Goal: Task Accomplishment & Management: Manage account settings

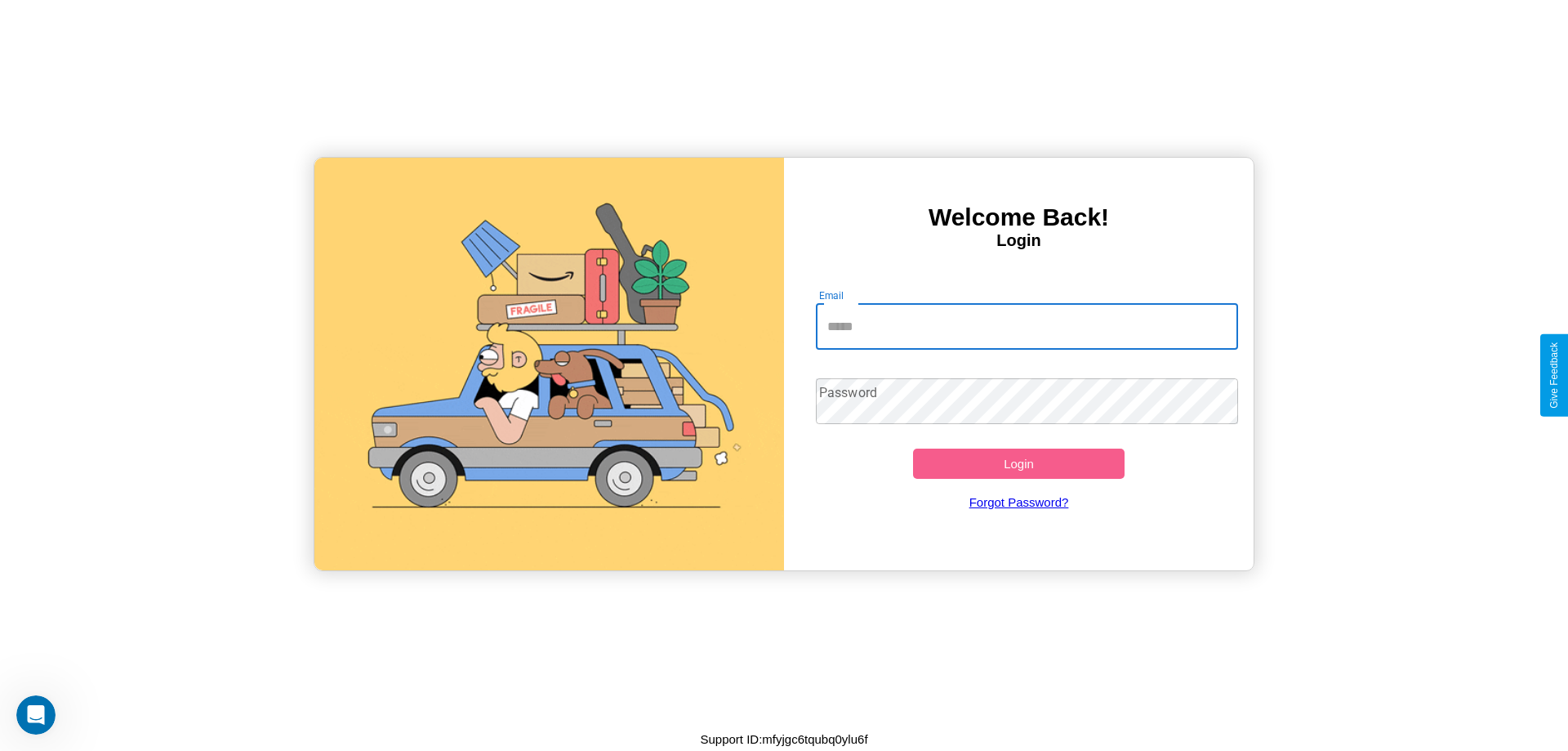
click at [1026, 326] on input "Email" at bounding box center [1027, 327] width 423 height 46
type input "**********"
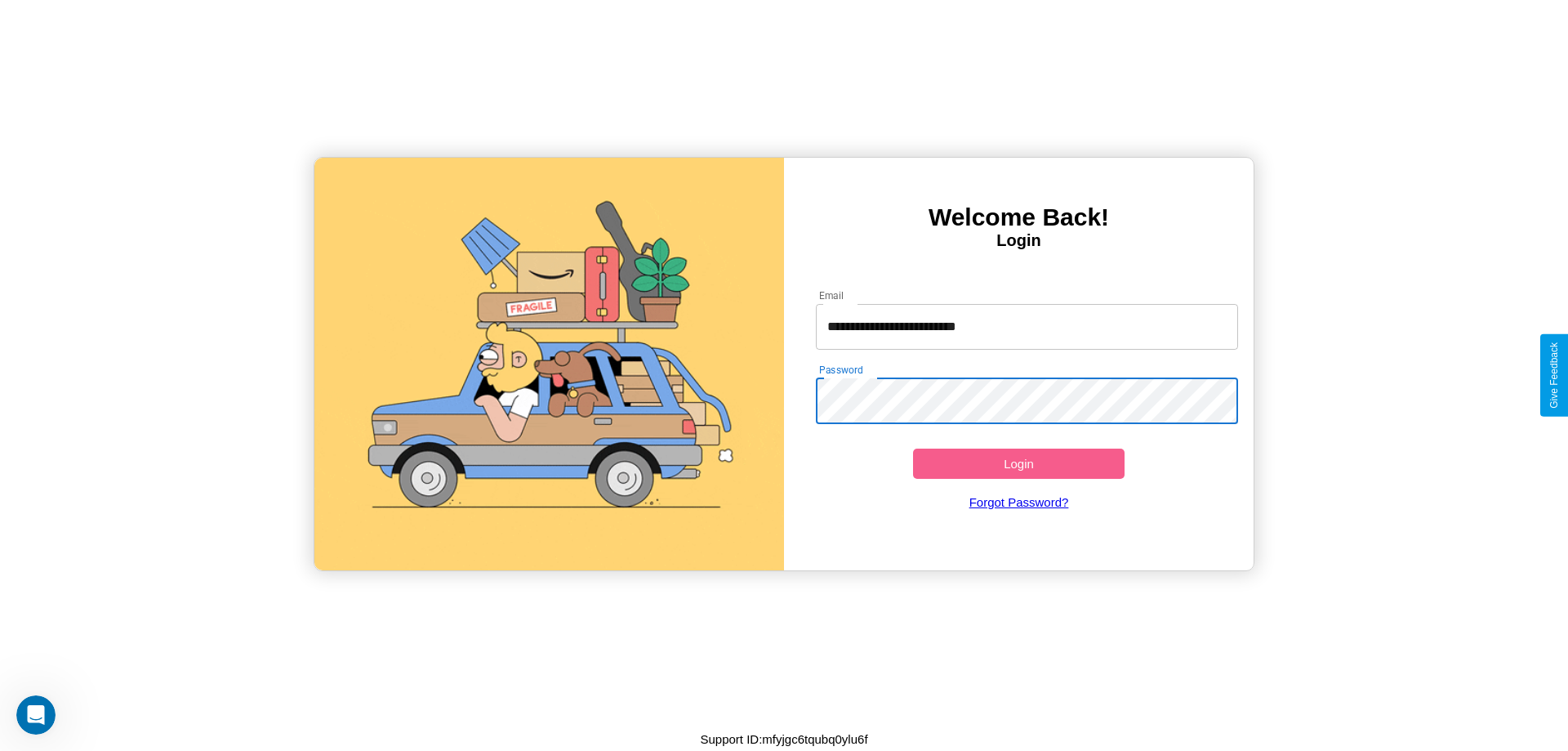
click at [1018, 463] on button "Login" at bounding box center [1018, 463] width 211 height 30
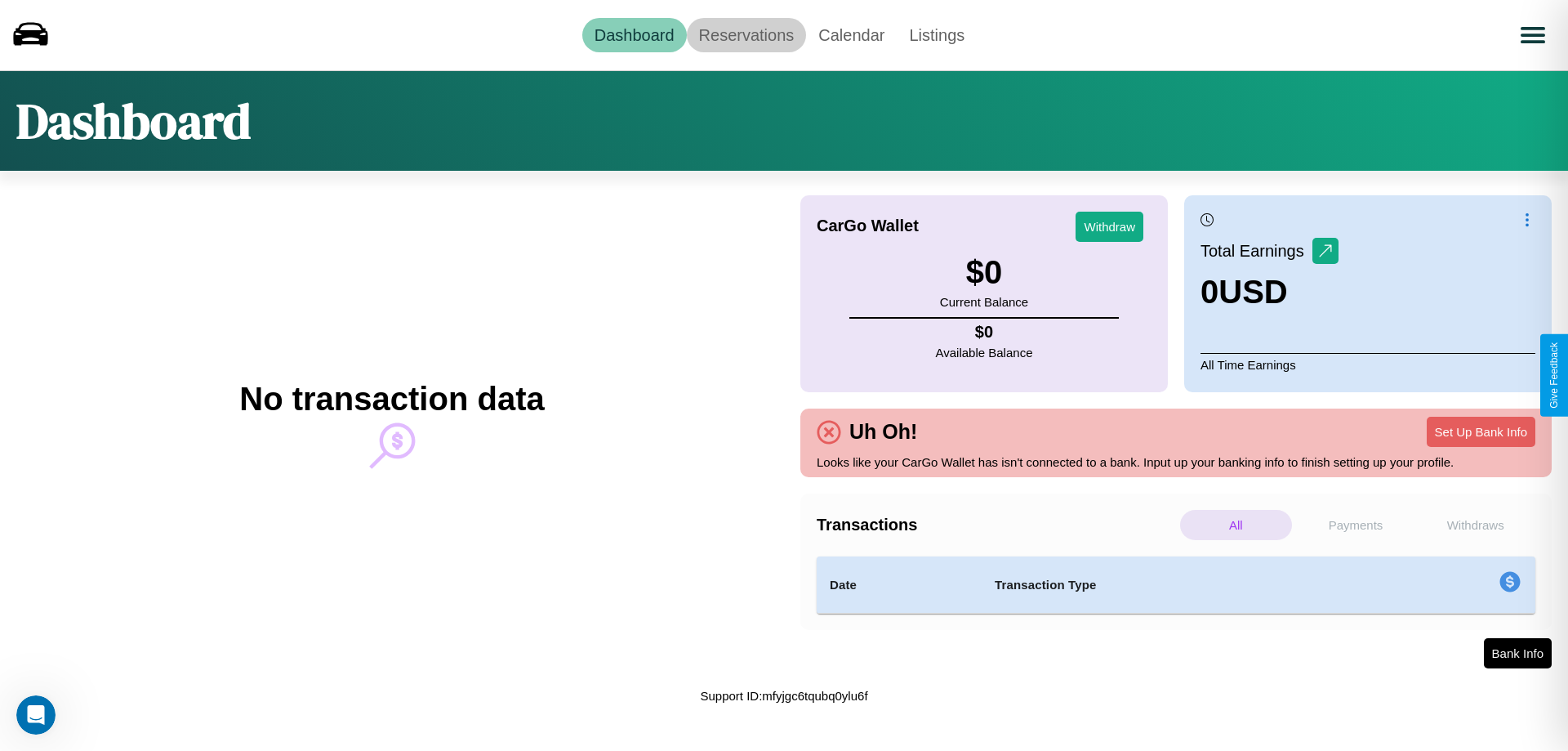
click at [746, 34] on link "Reservations" at bounding box center [746, 35] width 120 height 34
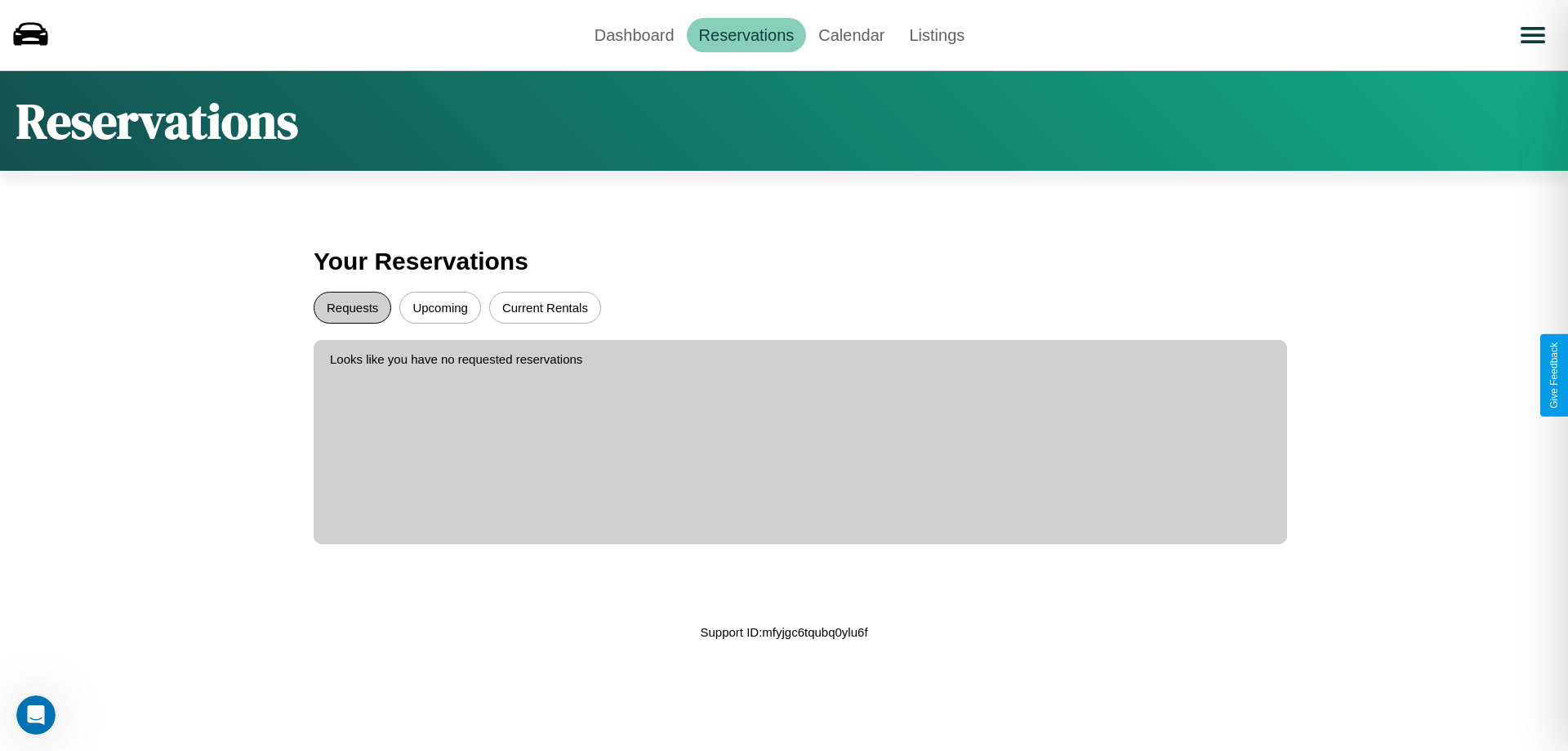
click at [352, 307] on button "Requests" at bounding box center [352, 307] width 78 height 32
click at [545, 307] on button "Current Rentals" at bounding box center [545, 307] width 112 height 32
click at [440, 307] on button "Upcoming" at bounding box center [439, 307] width 81 height 32
click at [851, 34] on link "Calendar" at bounding box center [851, 35] width 91 height 34
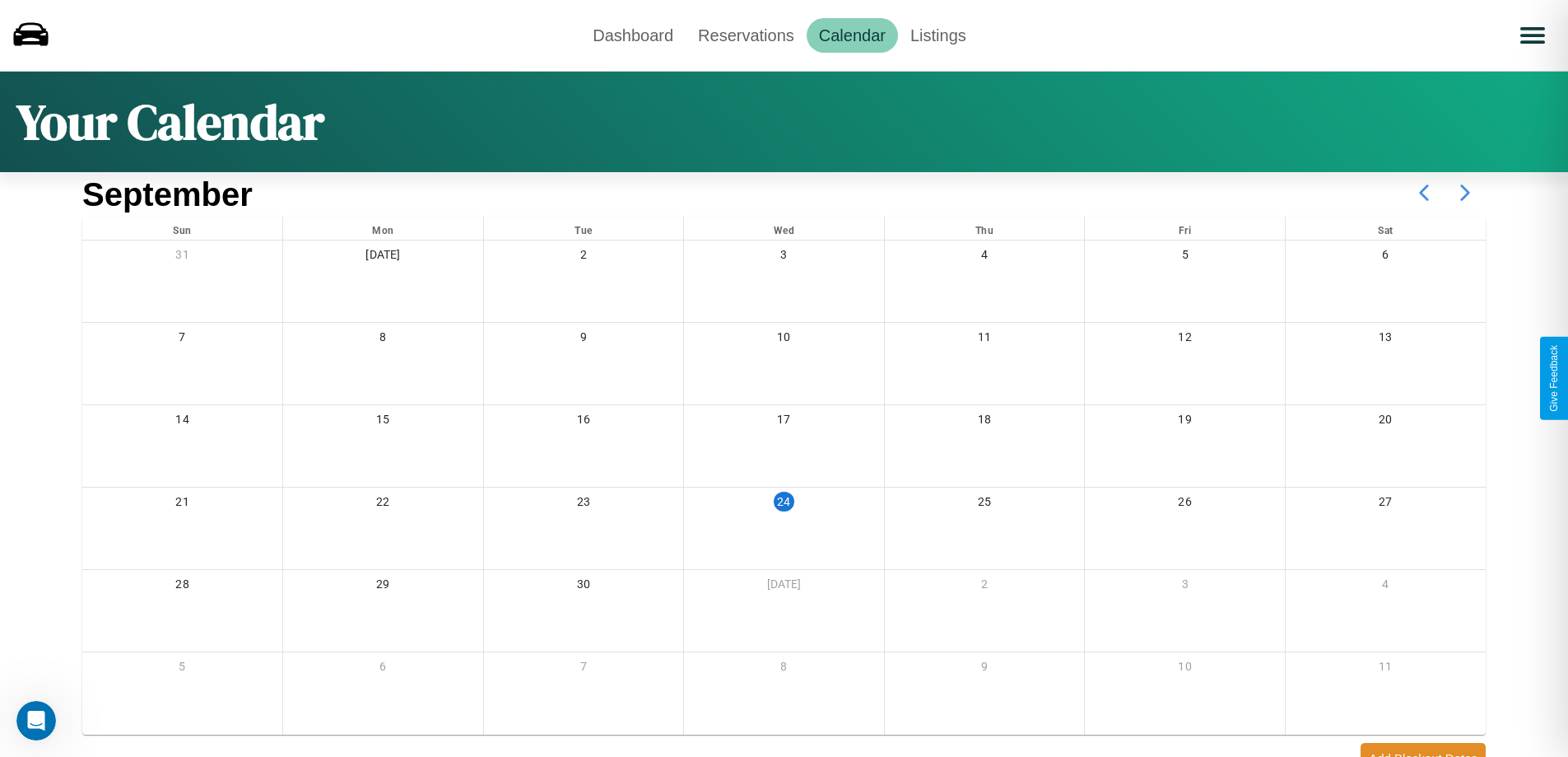
click at [1466, 193] on icon at bounding box center [1466, 192] width 42 height 42
